Goal: Task Accomplishment & Management: Use online tool/utility

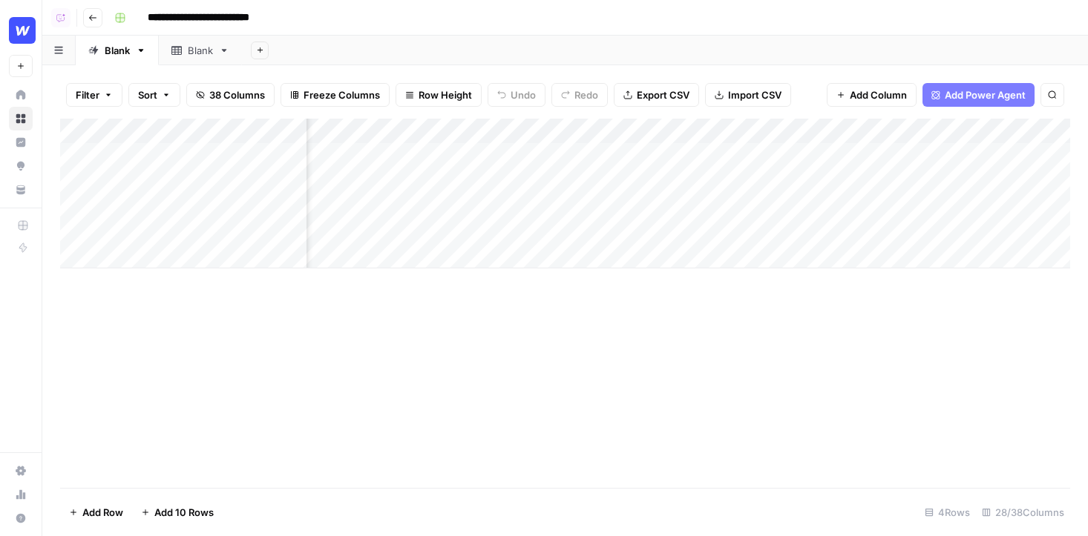
scroll to position [0, 1295]
click at [780, 128] on div "Add Column" at bounding box center [565, 194] width 1010 height 150
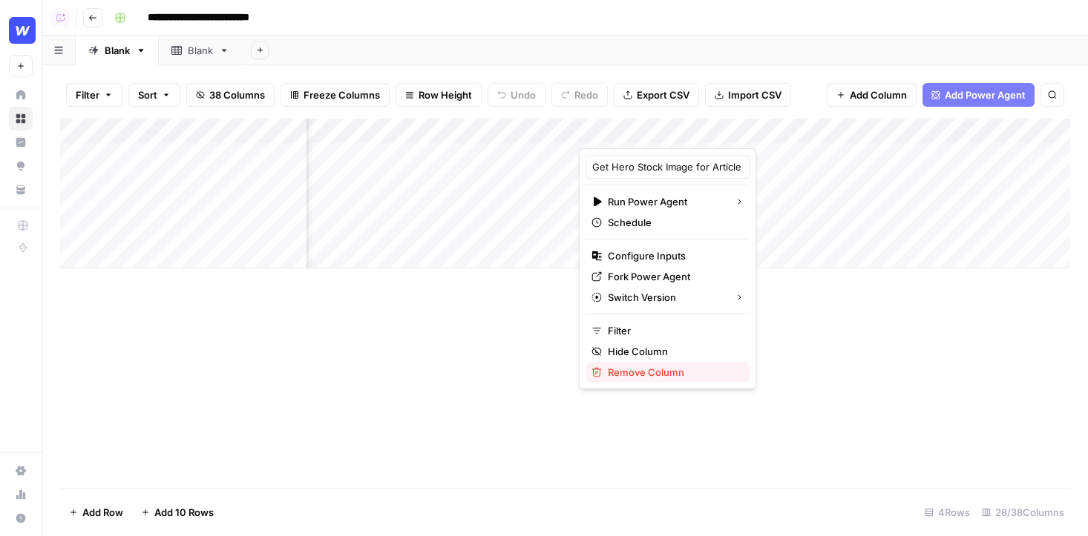
click at [659, 370] on span "Remove Column" at bounding box center [673, 372] width 130 height 15
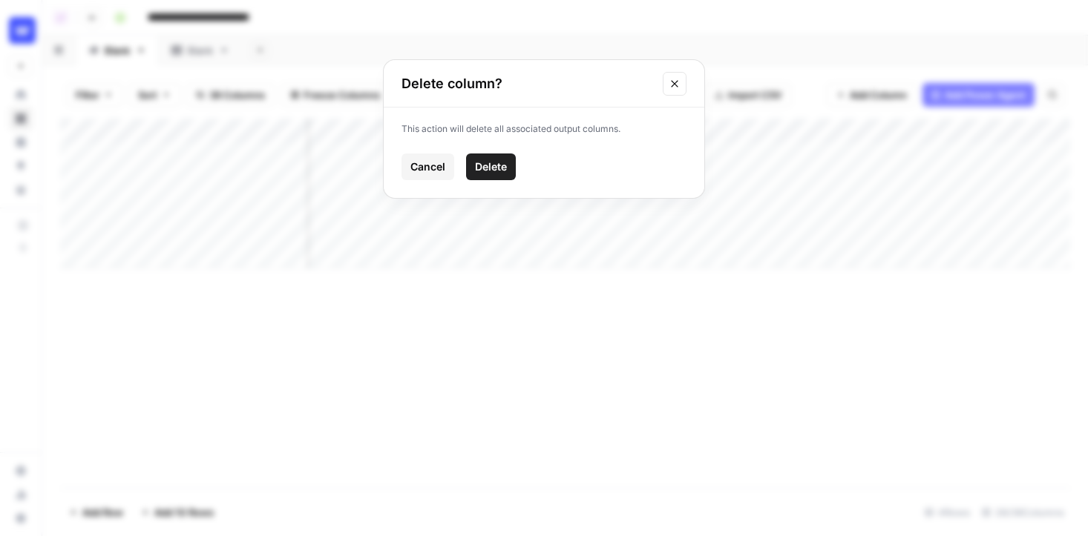
click at [500, 174] on button "Delete" at bounding box center [491, 167] width 50 height 27
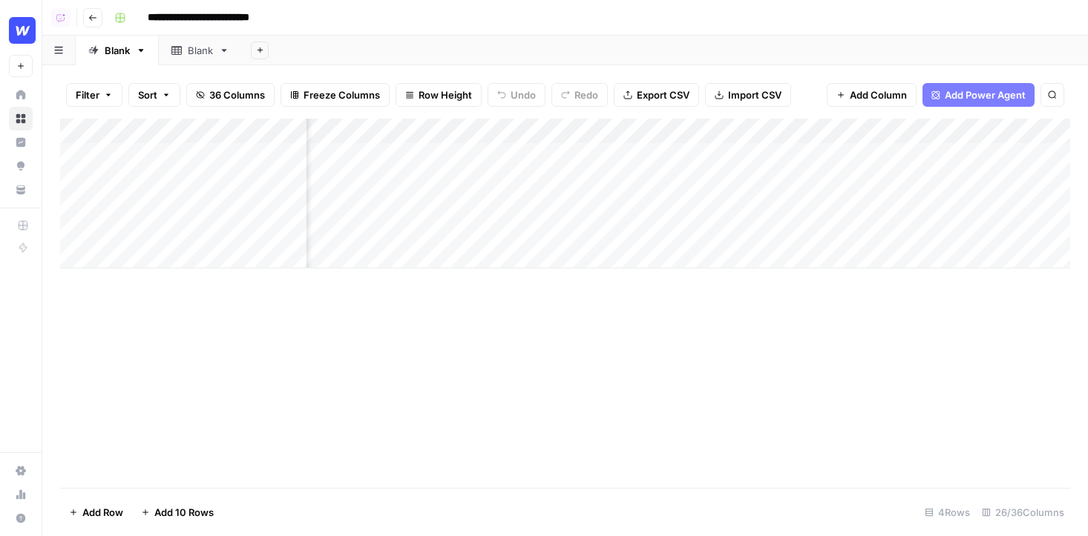
click at [782, 131] on div "Add Column" at bounding box center [565, 194] width 1010 height 150
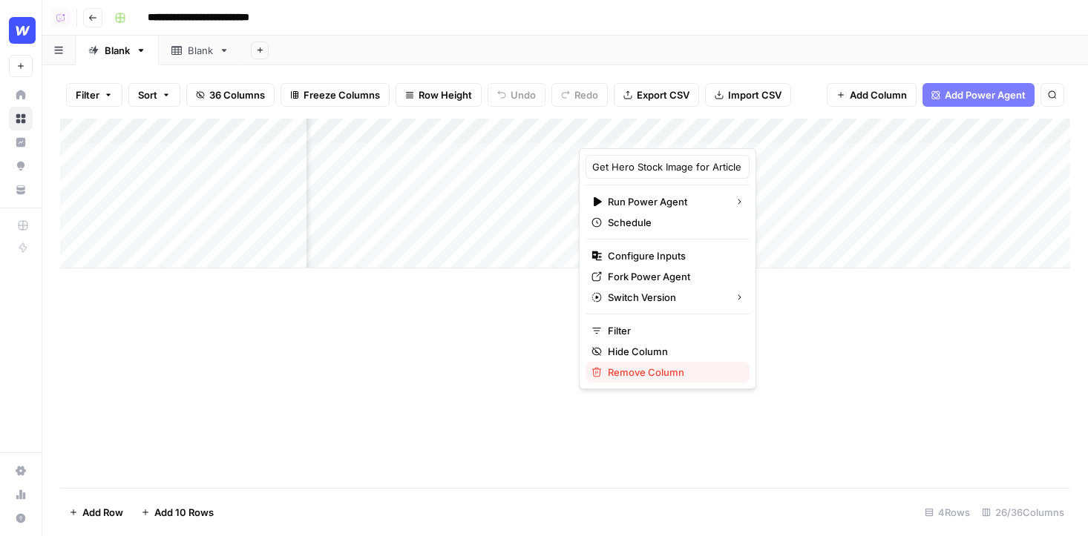
click at [634, 373] on span "Remove Column" at bounding box center [673, 372] width 130 height 15
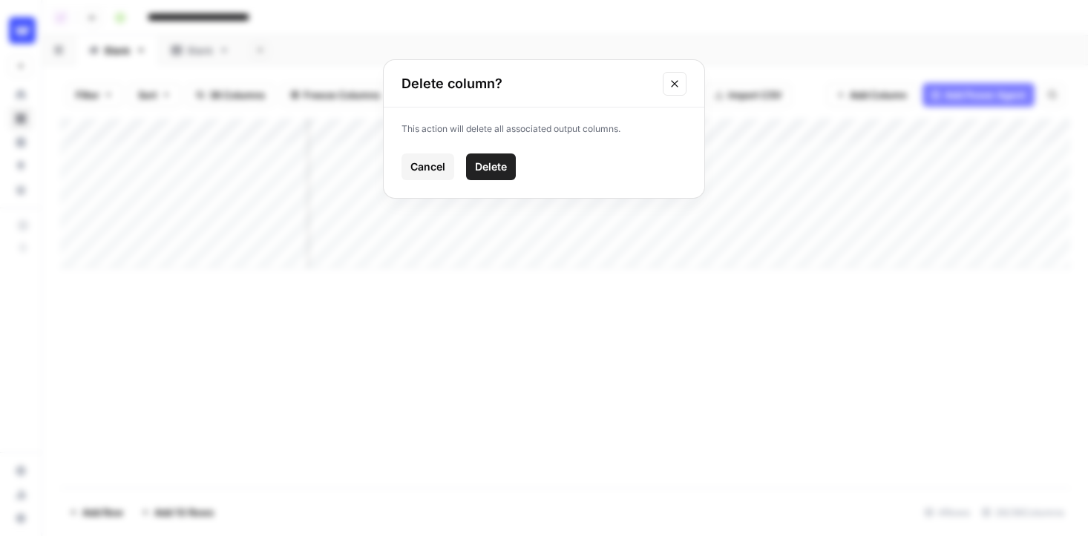
click at [504, 171] on span "Delete" at bounding box center [491, 166] width 32 height 15
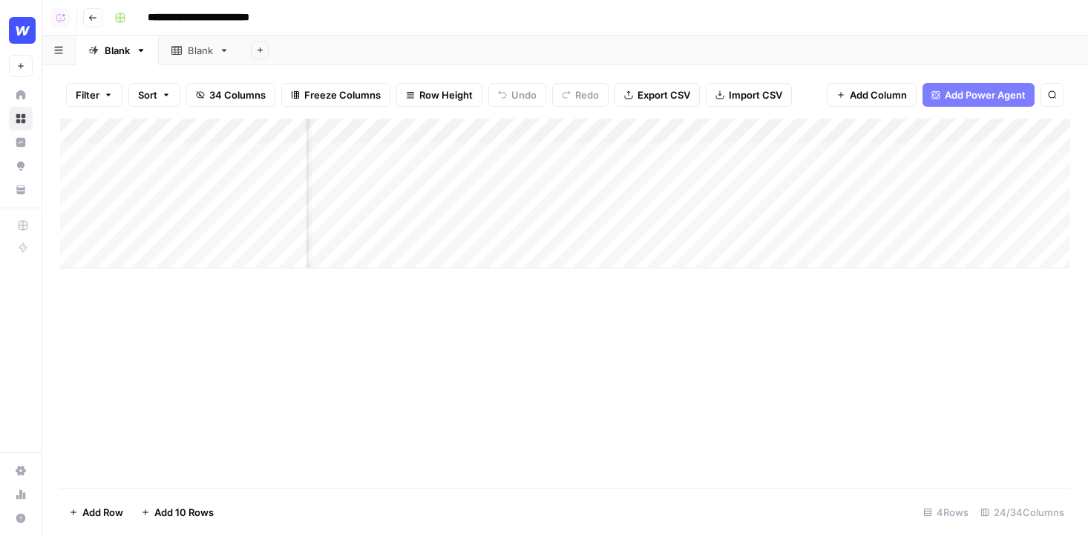
click at [836, 132] on div "Add Column" at bounding box center [565, 194] width 1010 height 150
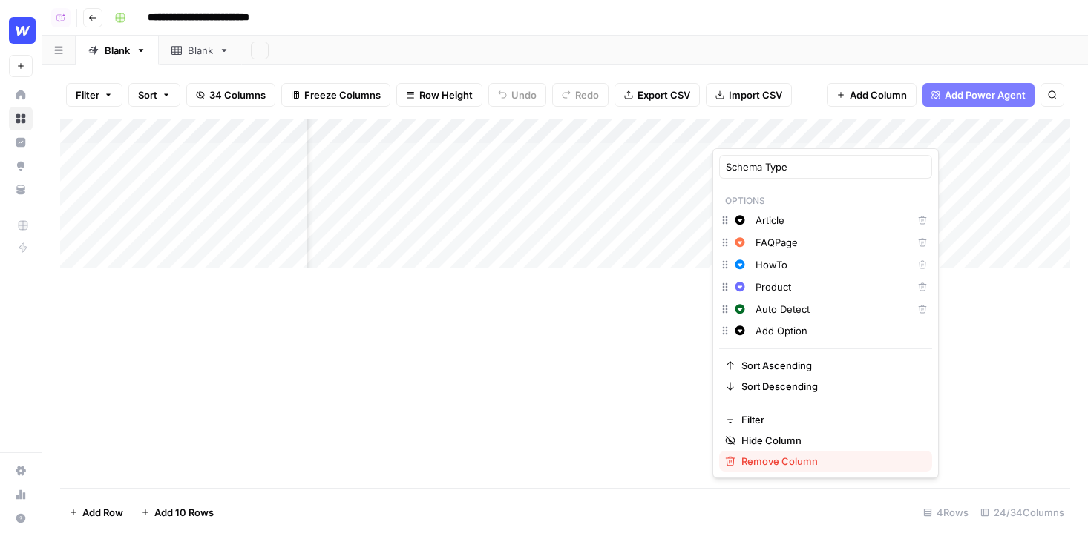
click at [750, 462] on span "Remove Column" at bounding box center [830, 461] width 179 height 15
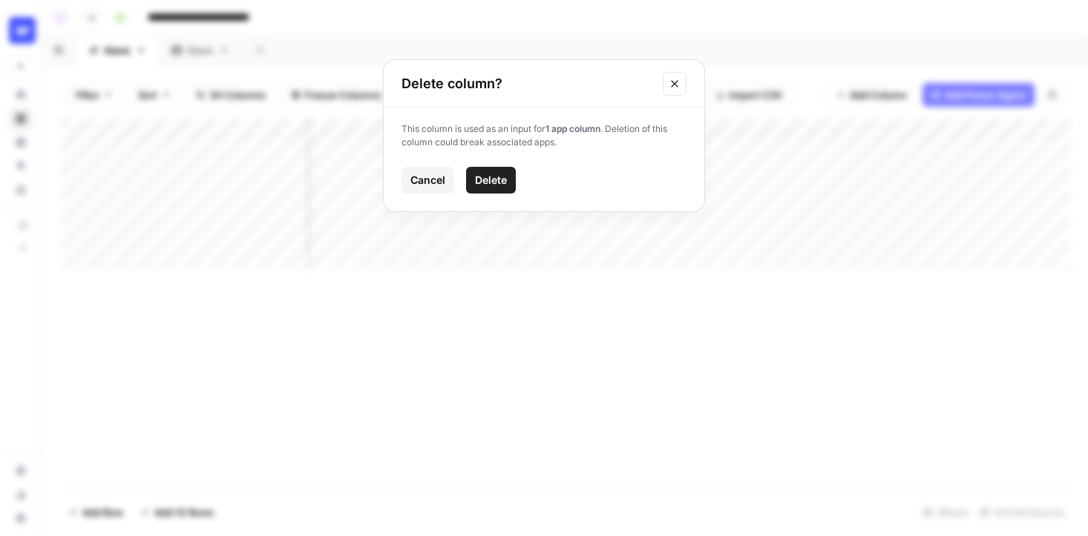
click at [510, 163] on div "This column is used as an input for 1 app column . Deletion of this column coul…" at bounding box center [544, 160] width 320 height 104
click at [510, 166] on div "This column is used as an input for 1 app column . Deletion of this column coul…" at bounding box center [544, 160] width 320 height 104
click at [464, 185] on div "Cancel Delete" at bounding box center [543, 180] width 285 height 27
click at [483, 185] on span "Delete" at bounding box center [491, 180] width 32 height 15
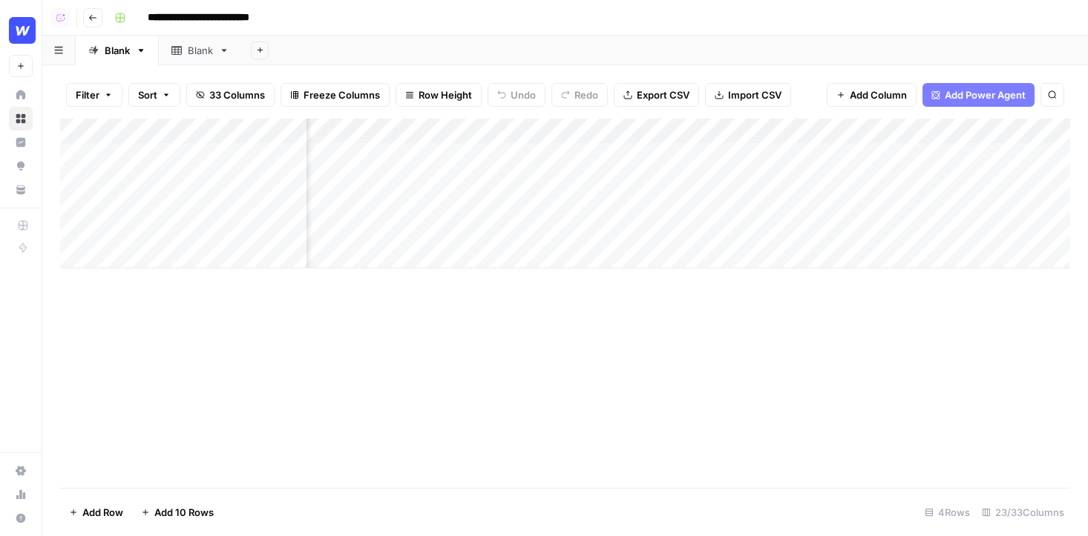
click at [841, 129] on div "Add Column" at bounding box center [565, 194] width 1010 height 150
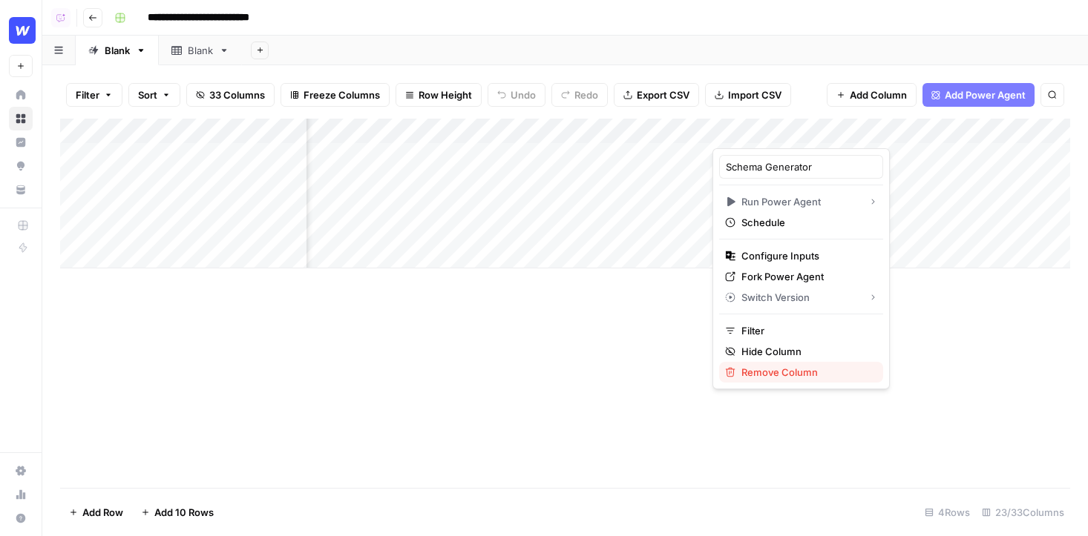
click at [753, 370] on span "Remove Column" at bounding box center [806, 372] width 130 height 15
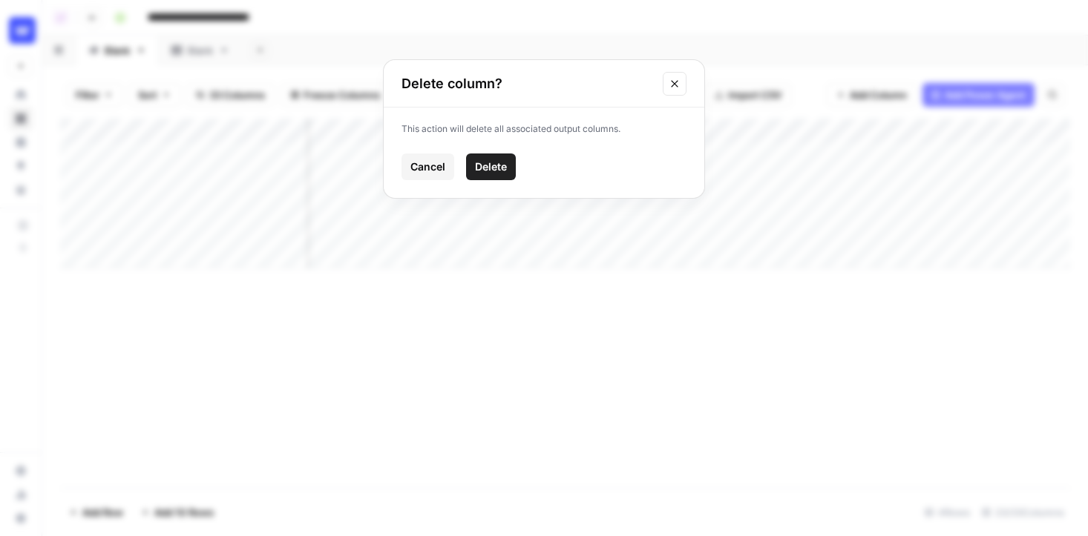
click at [510, 169] on button "Delete" at bounding box center [491, 167] width 50 height 27
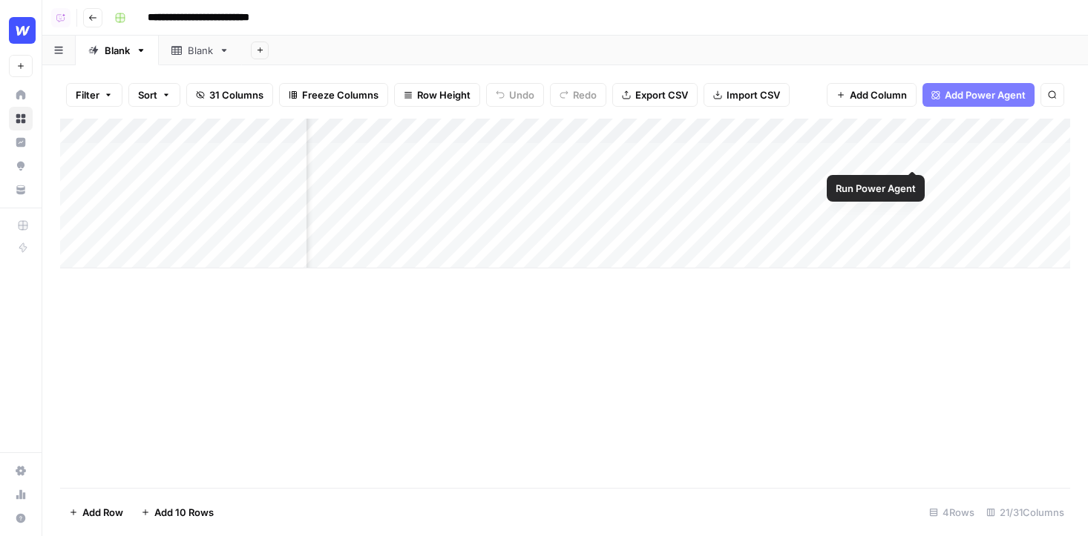
click at [894, 131] on div "Add Column" at bounding box center [565, 194] width 1010 height 150
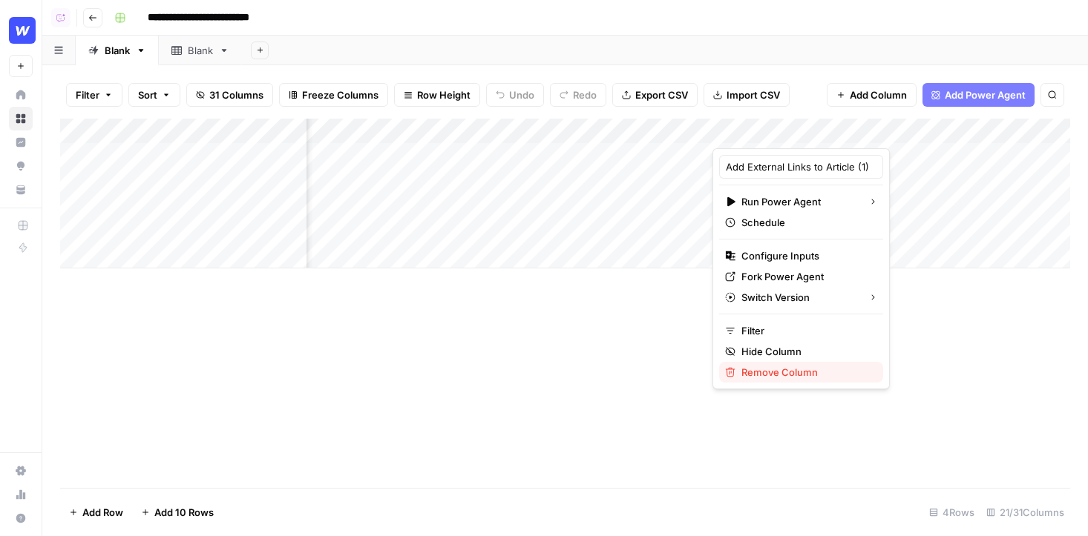
click at [791, 376] on span "Remove Column" at bounding box center [806, 372] width 130 height 15
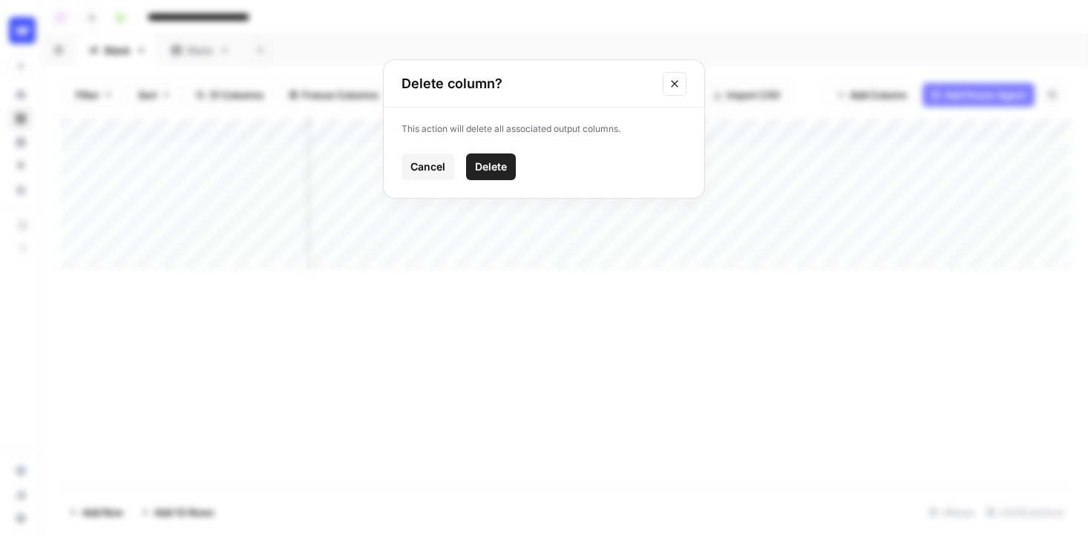
click at [507, 172] on button "Delete" at bounding box center [491, 167] width 50 height 27
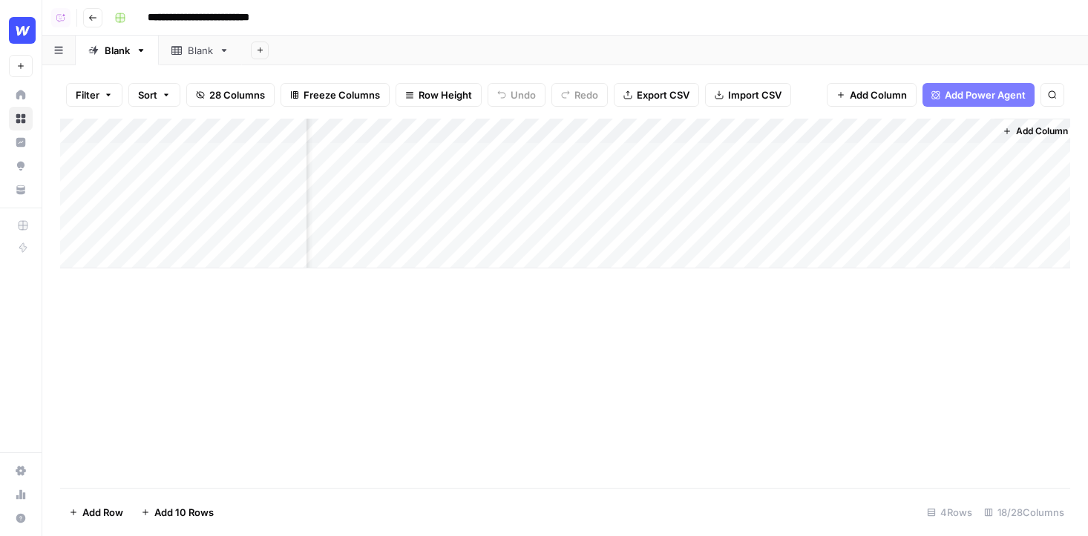
scroll to position [0, 1893]
click at [954, 131] on div "Add Column" at bounding box center [565, 194] width 1010 height 150
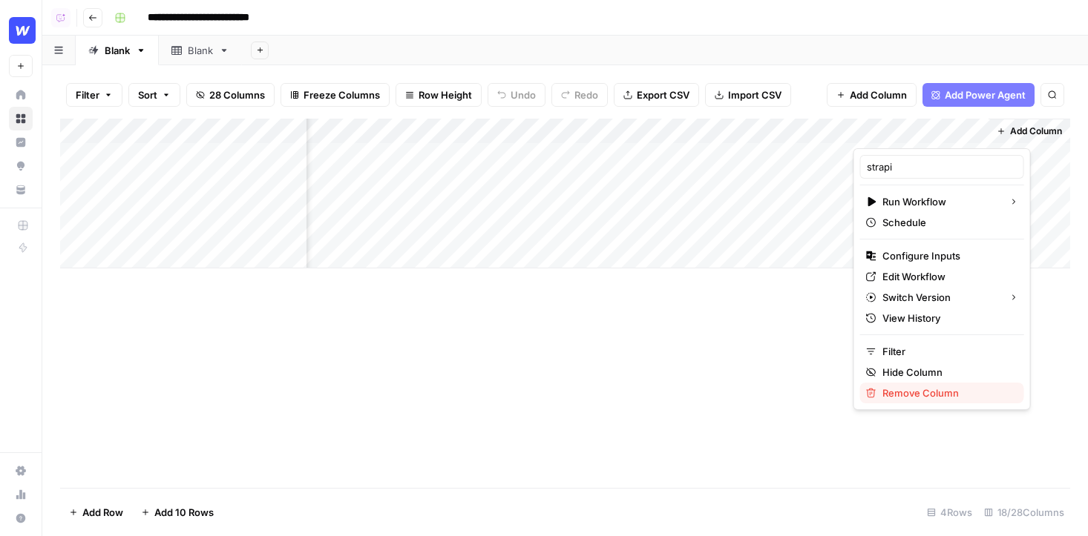
click at [874, 397] on icon "button" at bounding box center [871, 393] width 10 height 10
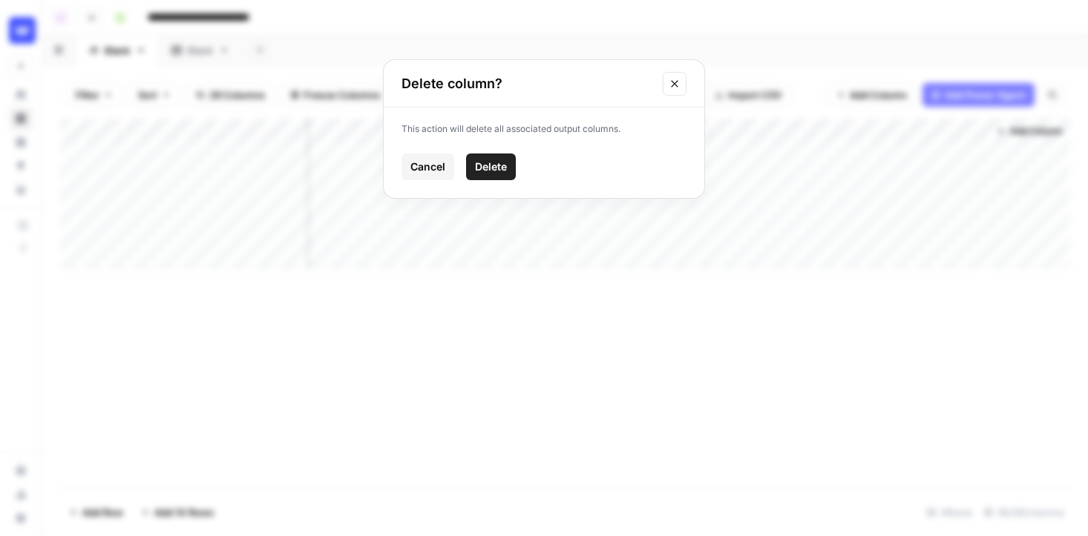
click at [496, 162] on span "Delete" at bounding box center [491, 166] width 32 height 15
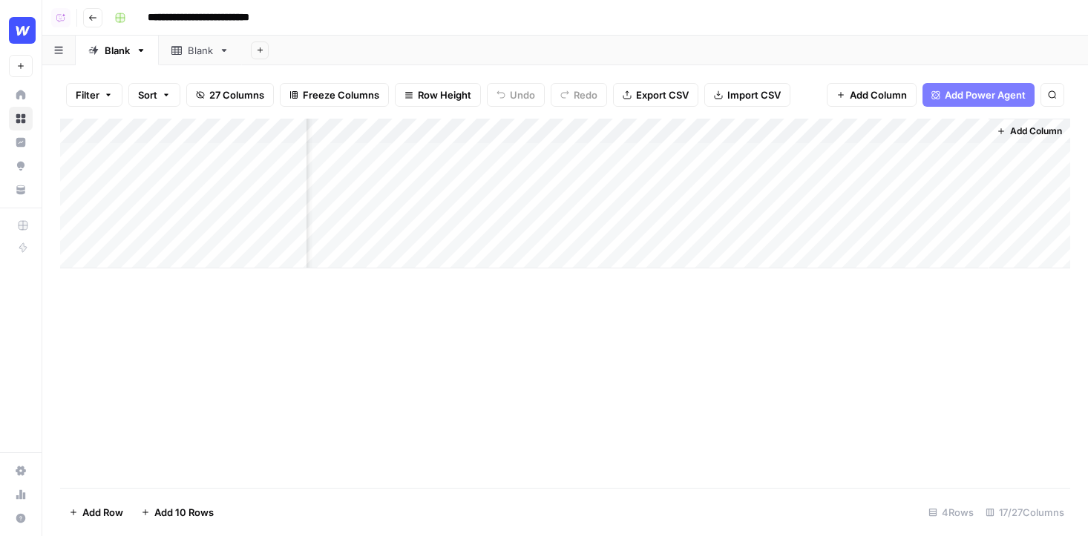
scroll to position [0, 1760]
click at [977, 134] on div "Add Column" at bounding box center [565, 194] width 1010 height 150
click at [886, 276] on span "Remove Column" at bounding box center [947, 276] width 130 height 15
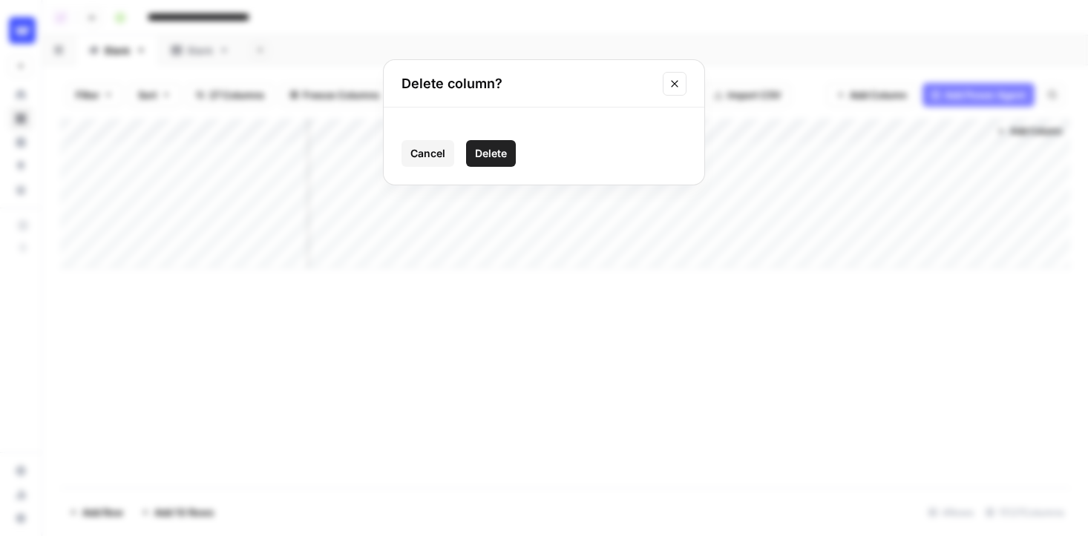
click at [507, 154] on button "Delete" at bounding box center [491, 153] width 50 height 27
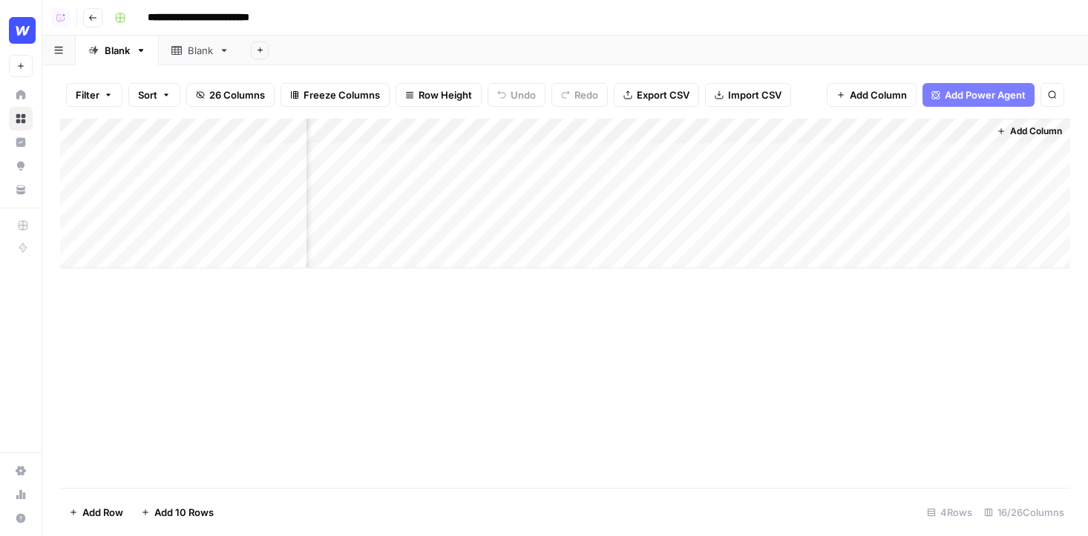
scroll to position [0, 1626]
click at [967, 157] on div "Add Column" at bounding box center [565, 194] width 1010 height 150
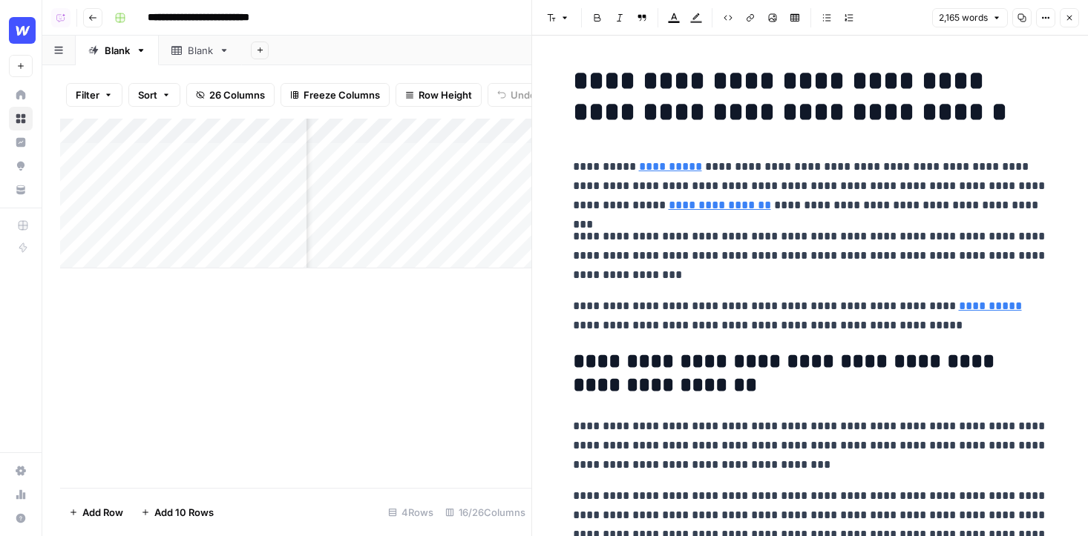
click at [1076, 16] on button "Close" at bounding box center [1068, 17] width 19 height 19
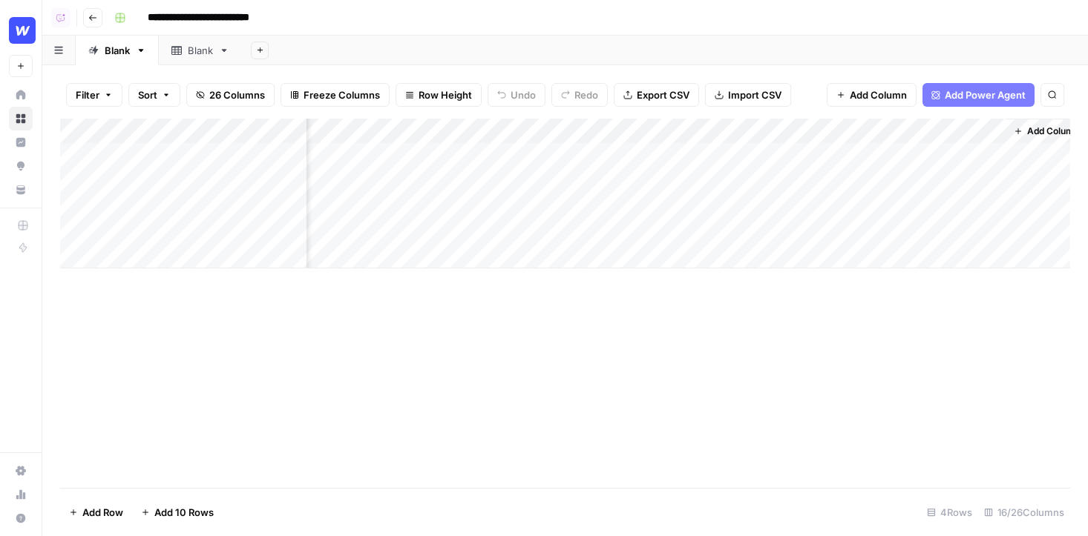
scroll to position [0, 1626]
click at [1007, 131] on button "Add Column" at bounding box center [1028, 131] width 77 height 19
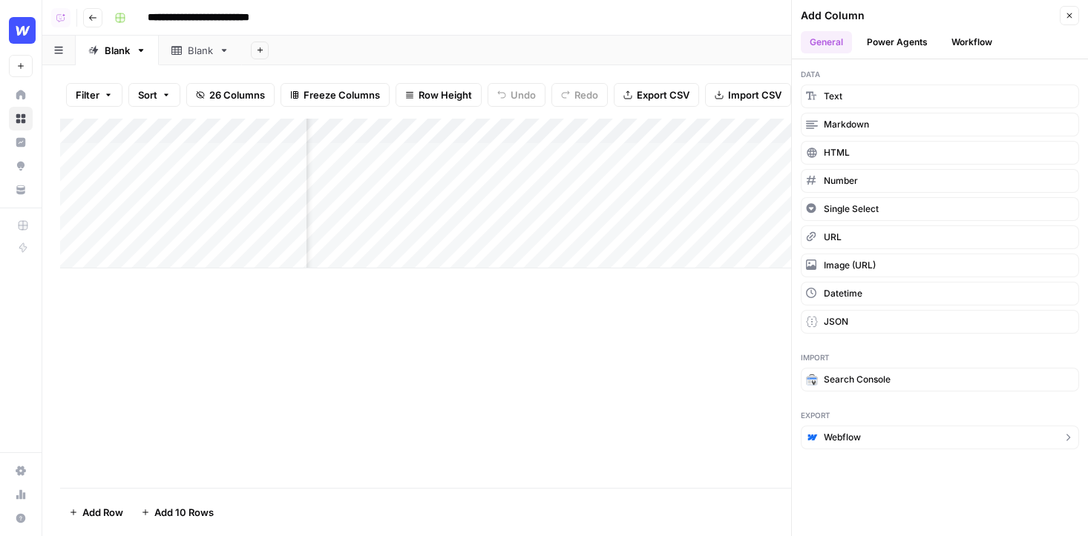
click at [849, 434] on span "Webflow" at bounding box center [841, 437] width 37 height 13
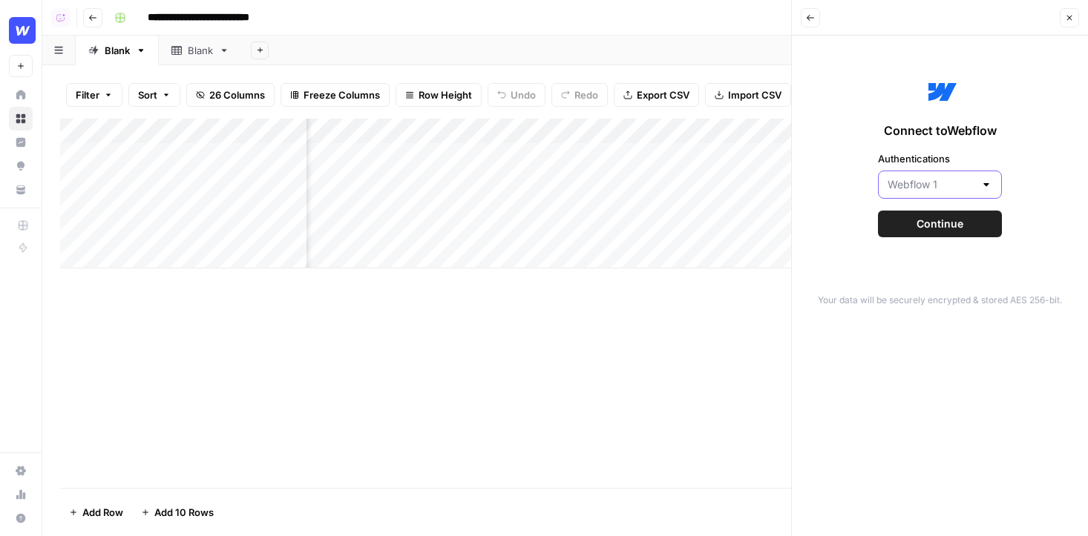
click at [896, 182] on input "Authentications" at bounding box center [930, 184] width 87 height 15
click at [901, 246] on div "Create New" at bounding box center [939, 242] width 99 height 15
type input "Create New"
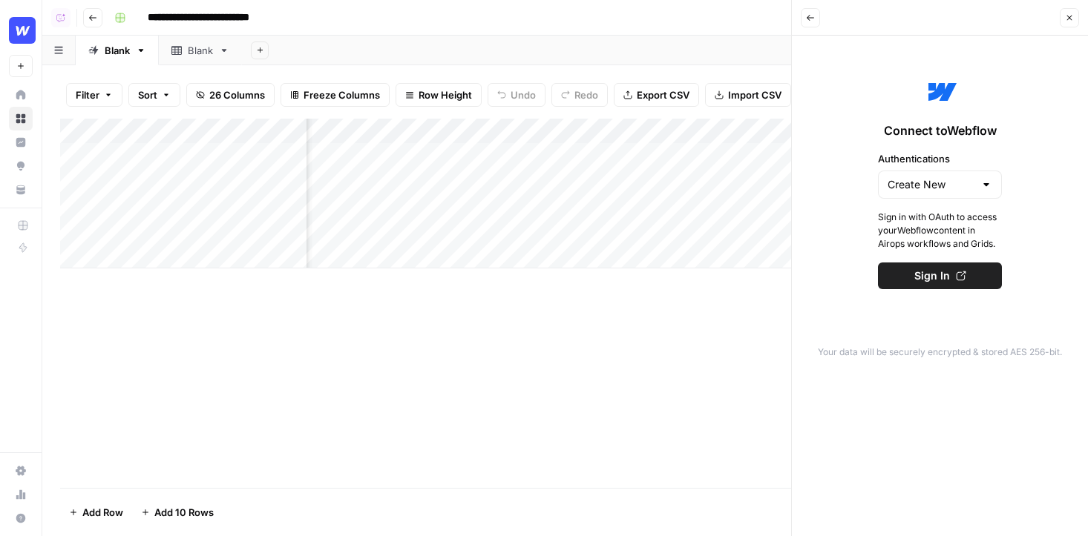
click at [889, 276] on button "Sign In" at bounding box center [940, 276] width 124 height 27
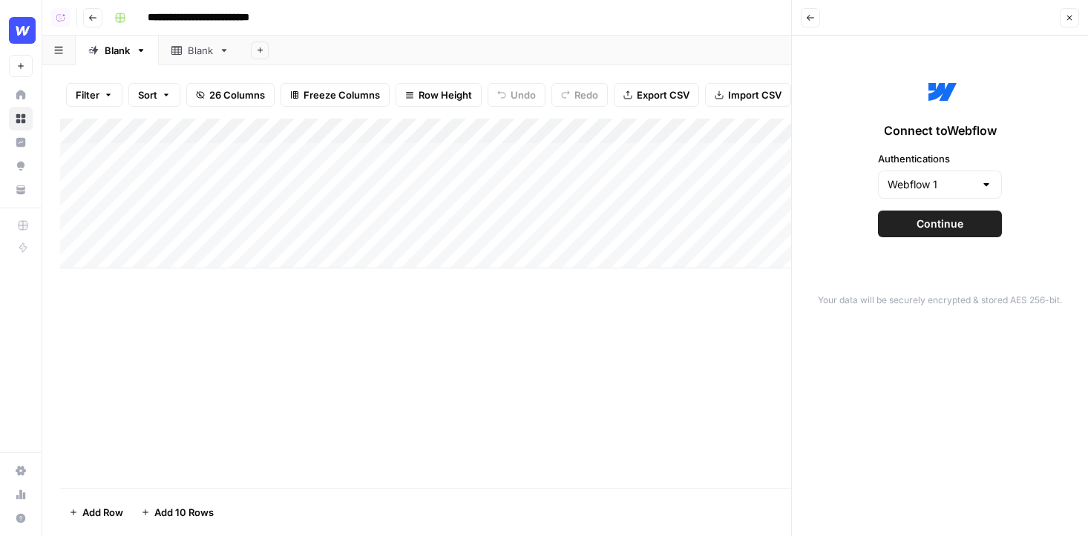
click at [1065, 15] on icon "button" at bounding box center [1069, 17] width 9 height 9
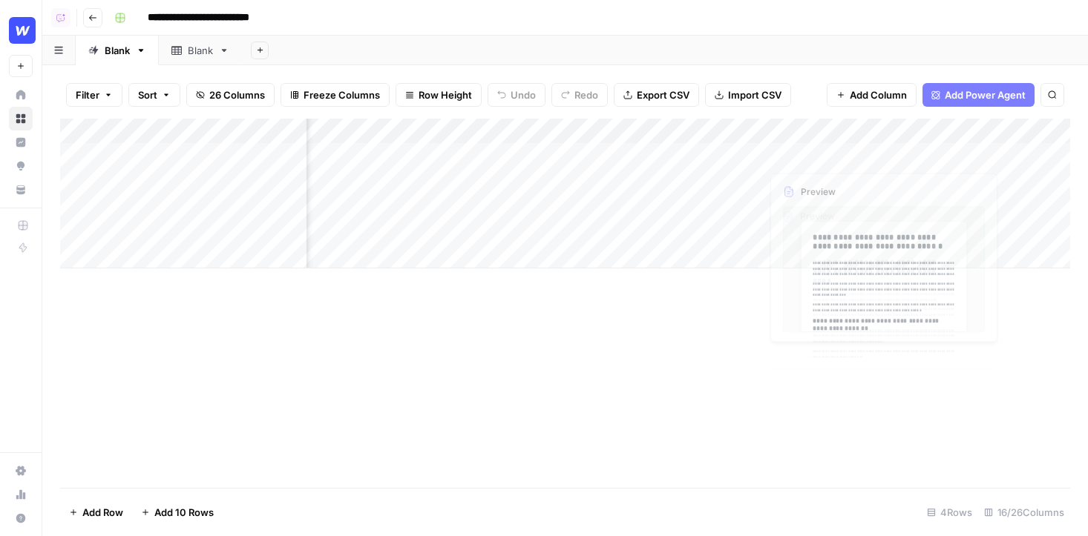
scroll to position [0, 847]
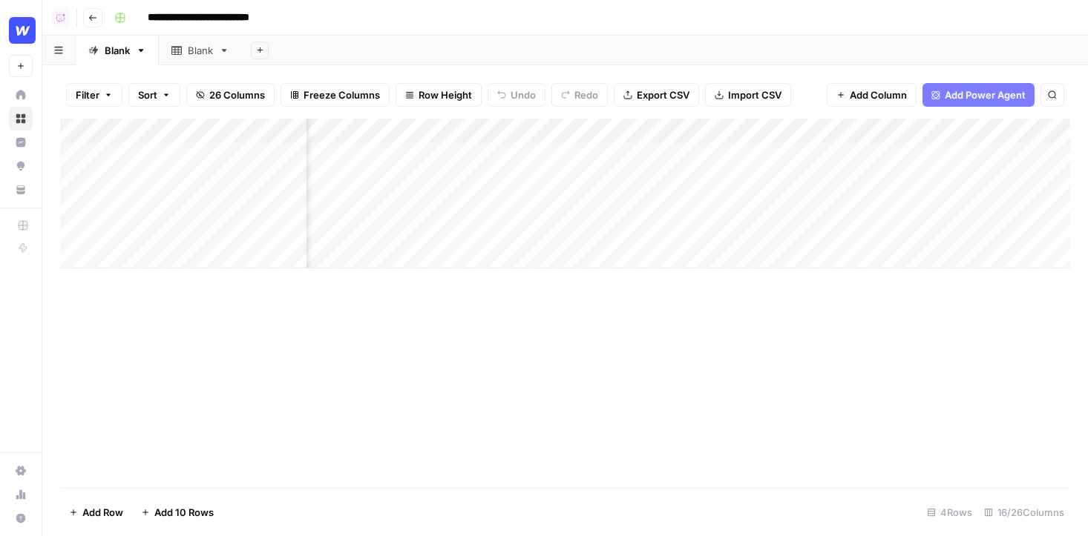
click at [884, 99] on span "Add Column" at bounding box center [877, 95] width 57 height 15
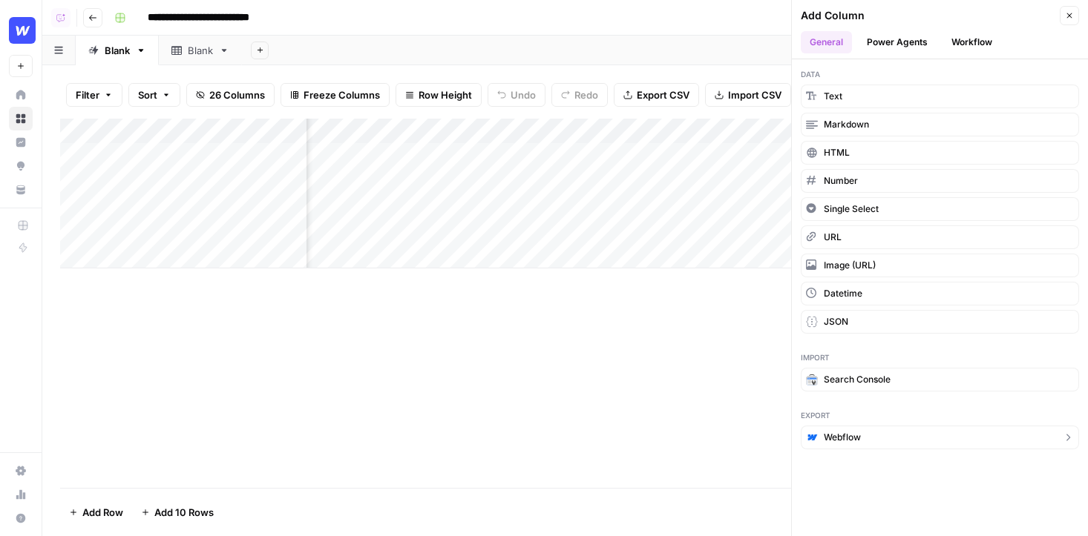
click at [827, 438] on span "Webflow" at bounding box center [841, 437] width 37 height 13
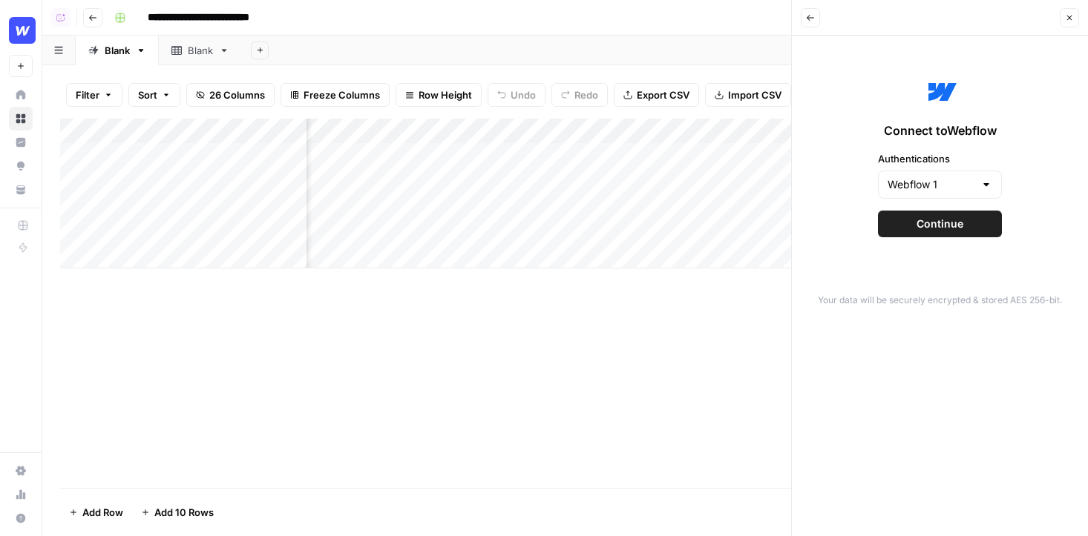
click at [890, 226] on button "Continue" at bounding box center [940, 224] width 124 height 27
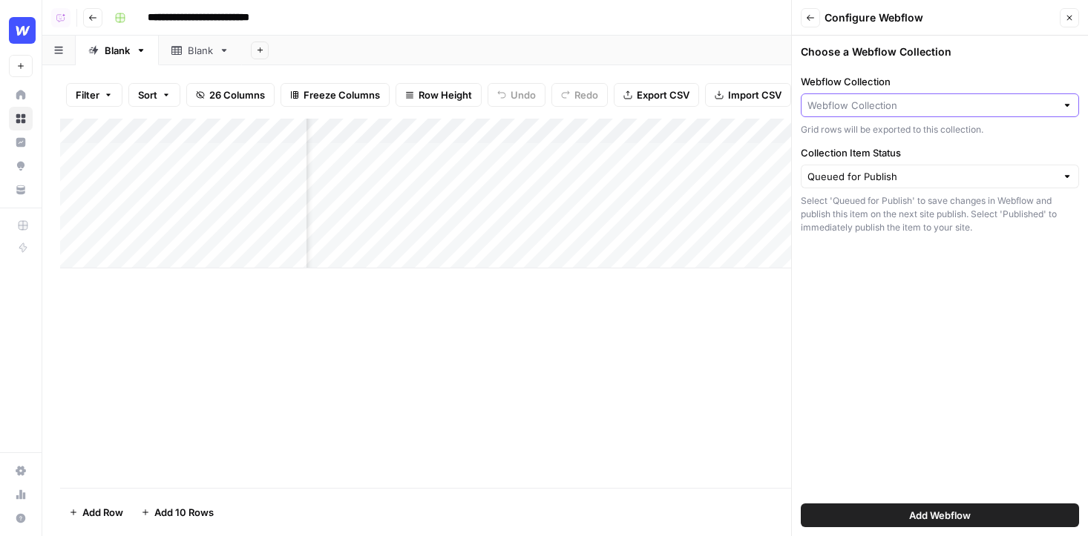
click at [891, 107] on input "Webflow Collection" at bounding box center [931, 105] width 249 height 15
click at [911, 68] on div "Choose a Webflow Collection Webflow Collection Grid rows will be exported to th…" at bounding box center [940, 286] width 296 height 501
click at [900, 174] on input "Collection Item Status" at bounding box center [931, 176] width 249 height 15
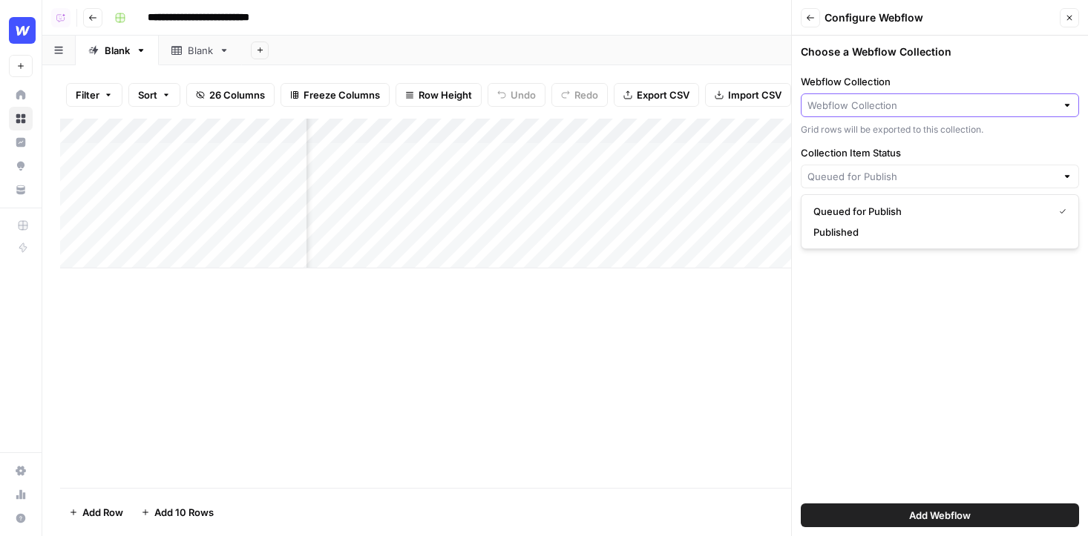
type input "Queued for Publish"
click at [875, 100] on input "Webflow Collection" at bounding box center [931, 105] width 249 height 15
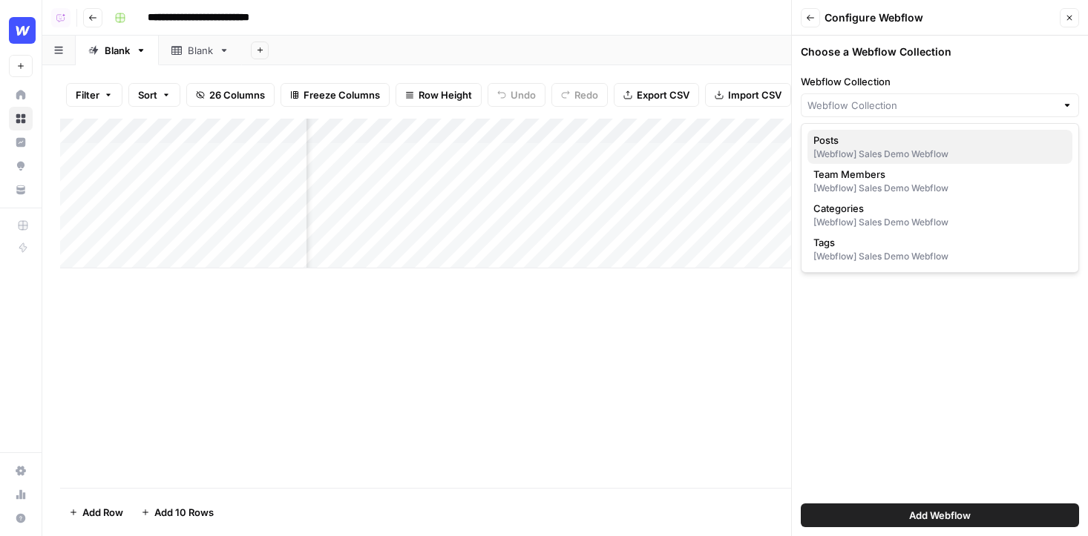
click at [866, 149] on div "[Webflow] Sales Demo Webflow" at bounding box center [939, 154] width 253 height 13
type input "Posts"
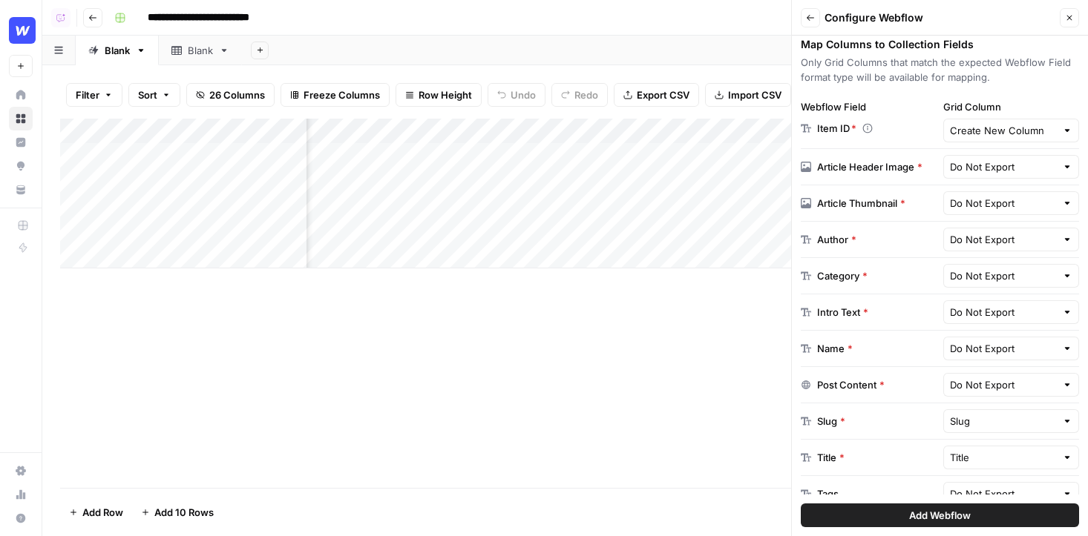
scroll to position [226, 0]
drag, startPoint x: 812, startPoint y: 384, endPoint x: 877, endPoint y: 385, distance: 64.5
click at [877, 385] on div "Post Content *" at bounding box center [868, 386] width 137 height 15
click at [836, 386] on div "Post Content *" at bounding box center [851, 386] width 68 height 15
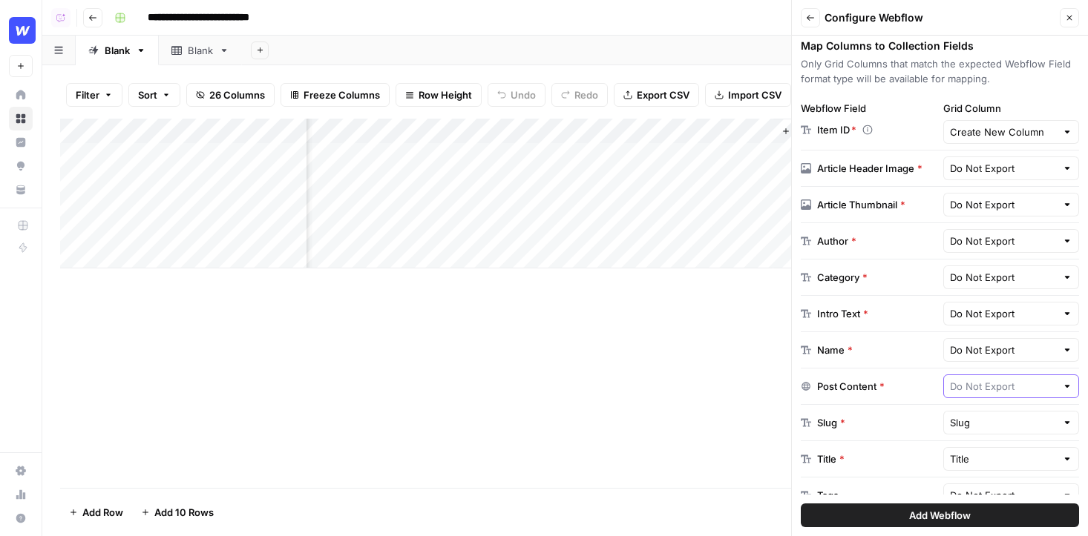
click at [965, 389] on input "text" at bounding box center [1003, 386] width 107 height 15
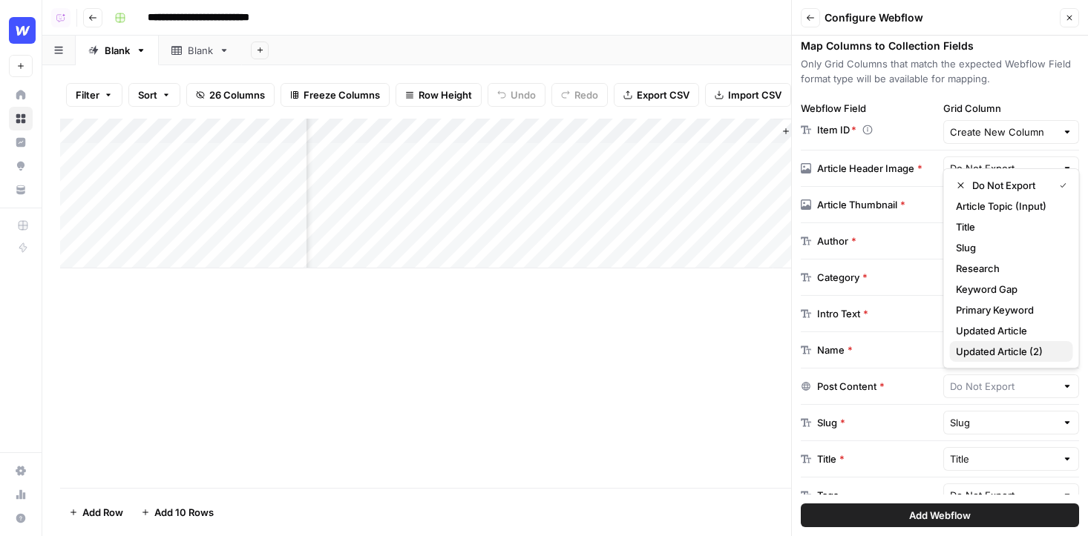
click at [992, 355] on span "Updated Article (2)" at bounding box center [1008, 351] width 105 height 15
type input "Updated Article (2)"
